Goal: Navigation & Orientation: Find specific page/section

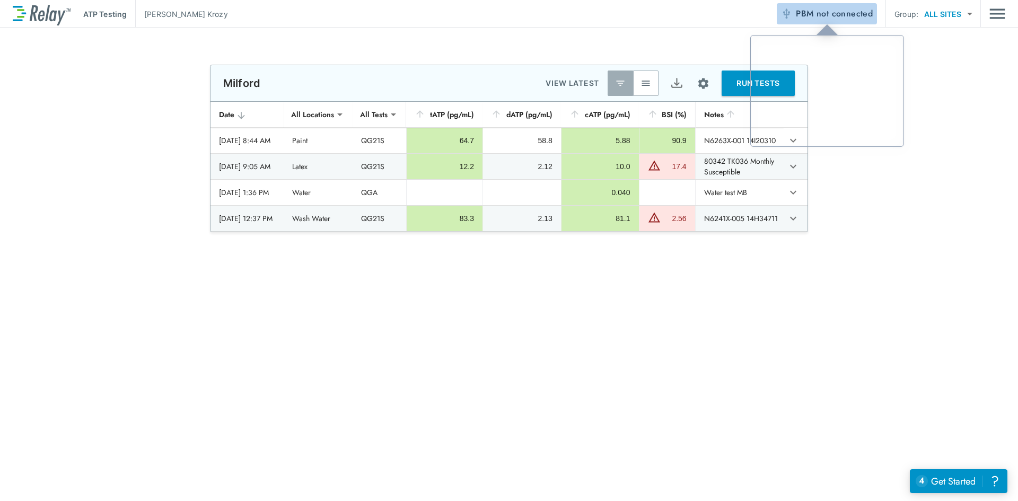
click at [848, 17] on span "not connected" at bounding box center [844, 13] width 56 height 12
